Goal: Use online tool/utility: Utilize a website feature to perform a specific function

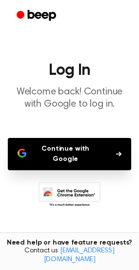
click at [87, 149] on button "Continue with Google" at bounding box center [70, 154] width 124 height 32
click at [38, 153] on button "Continue with Google" at bounding box center [70, 154] width 124 height 32
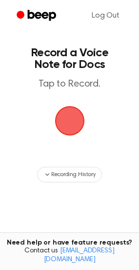
click at [76, 117] on span "button" at bounding box center [69, 121] width 42 height 42
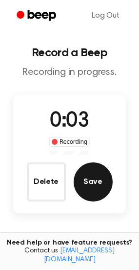
click at [90, 188] on button "Save" at bounding box center [93, 181] width 39 height 39
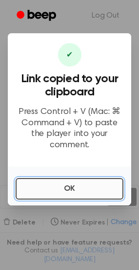
click at [79, 192] on button "OK" at bounding box center [70, 189] width 108 height 22
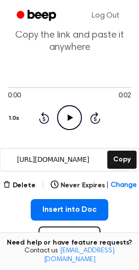
scroll to position [98, 0]
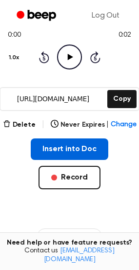
click at [69, 152] on button "Insert into Doc" at bounding box center [70, 150] width 78 height 22
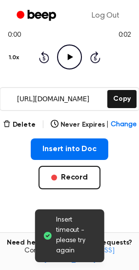
click at [63, 220] on span "Insert timeout - please try again" at bounding box center [76, 235] width 41 height 41
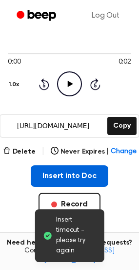
scroll to position [0, 0]
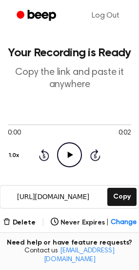
click at [67, 161] on icon "Play Audio" at bounding box center [69, 154] width 25 height 25
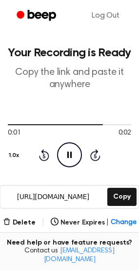
click at [67, 161] on icon "Pause Audio" at bounding box center [69, 154] width 25 height 25
click at [66, 158] on icon "Play Audio" at bounding box center [69, 154] width 25 height 25
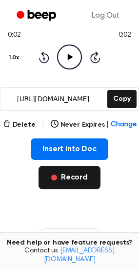
click at [73, 176] on button "Record" at bounding box center [70, 177] width 62 height 23
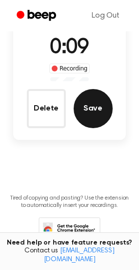
click at [90, 116] on button "Save" at bounding box center [93, 108] width 39 height 39
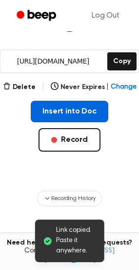
scroll to position [76, 0]
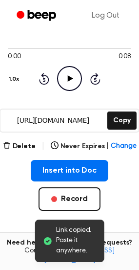
click at [80, 79] on icon "Play Audio" at bounding box center [69, 78] width 25 height 25
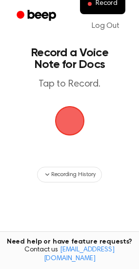
click at [74, 123] on span "button" at bounding box center [69, 120] width 49 height 49
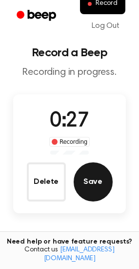
click at [94, 175] on button "Save" at bounding box center [93, 181] width 39 height 39
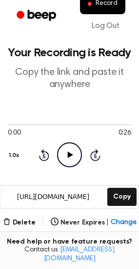
click at [63, 149] on icon "Play Audio" at bounding box center [69, 154] width 25 height 25
click at [39, 126] on div at bounding box center [70, 124] width 124 height 8
click at [85, 126] on div at bounding box center [70, 124] width 124 height 8
drag, startPoint x: 99, startPoint y: 123, endPoint x: 106, endPoint y: 124, distance: 6.9
click at [100, 124] on div at bounding box center [70, 124] width 124 height 8
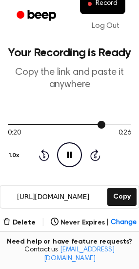
click at [122, 125] on div at bounding box center [70, 124] width 124 height 8
click at [86, 123] on div at bounding box center [70, 124] width 124 height 8
click at [113, 122] on div at bounding box center [70, 124] width 124 height 8
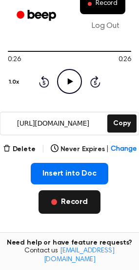
scroll to position [74, 0]
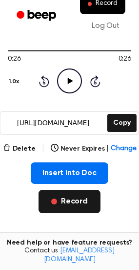
click at [60, 208] on button "Record" at bounding box center [70, 201] width 62 height 23
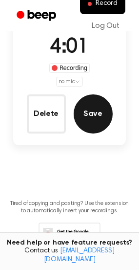
click at [97, 131] on button "Save" at bounding box center [93, 113] width 39 height 39
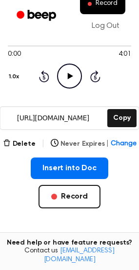
scroll to position [84, 0]
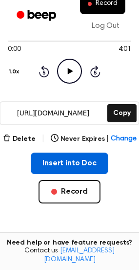
click at [65, 156] on button "Insert into Doc" at bounding box center [70, 164] width 78 height 22
click at [48, 159] on button "Insert into Doc" at bounding box center [70, 164] width 78 height 22
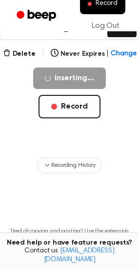
scroll to position [169, 0]
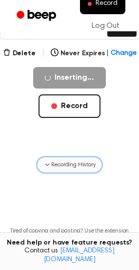
click at [71, 163] on span "Recording History" at bounding box center [73, 165] width 44 height 9
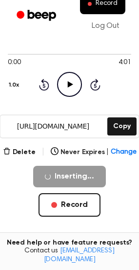
scroll to position [61, 0]
